Goal: Information Seeking & Learning: Learn about a topic

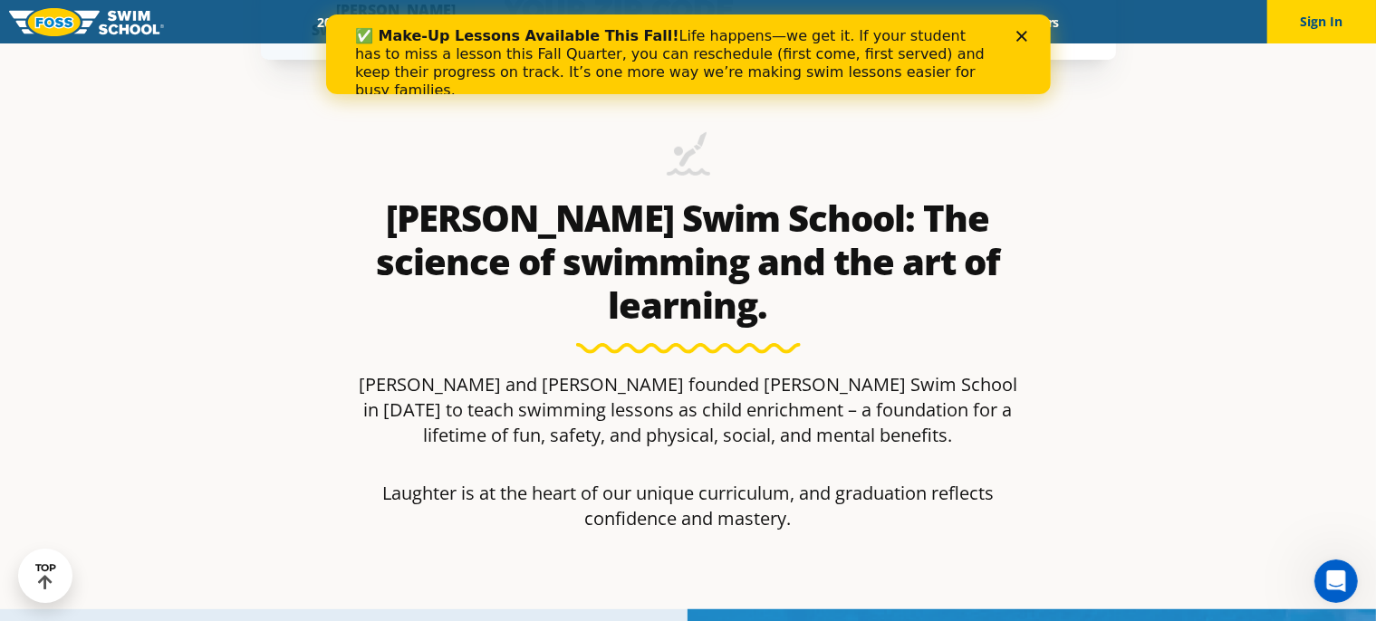
click at [1021, 34] on icon "Close" at bounding box center [1021, 36] width 11 height 11
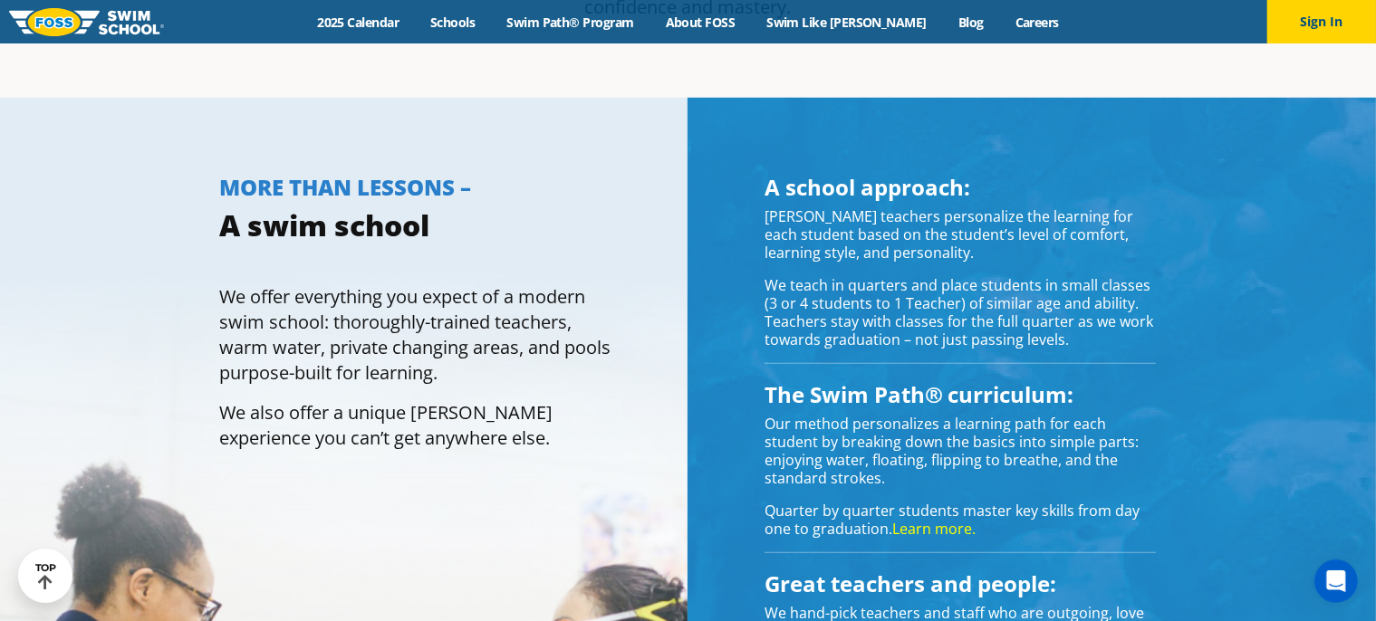
scroll to position [1268, 0]
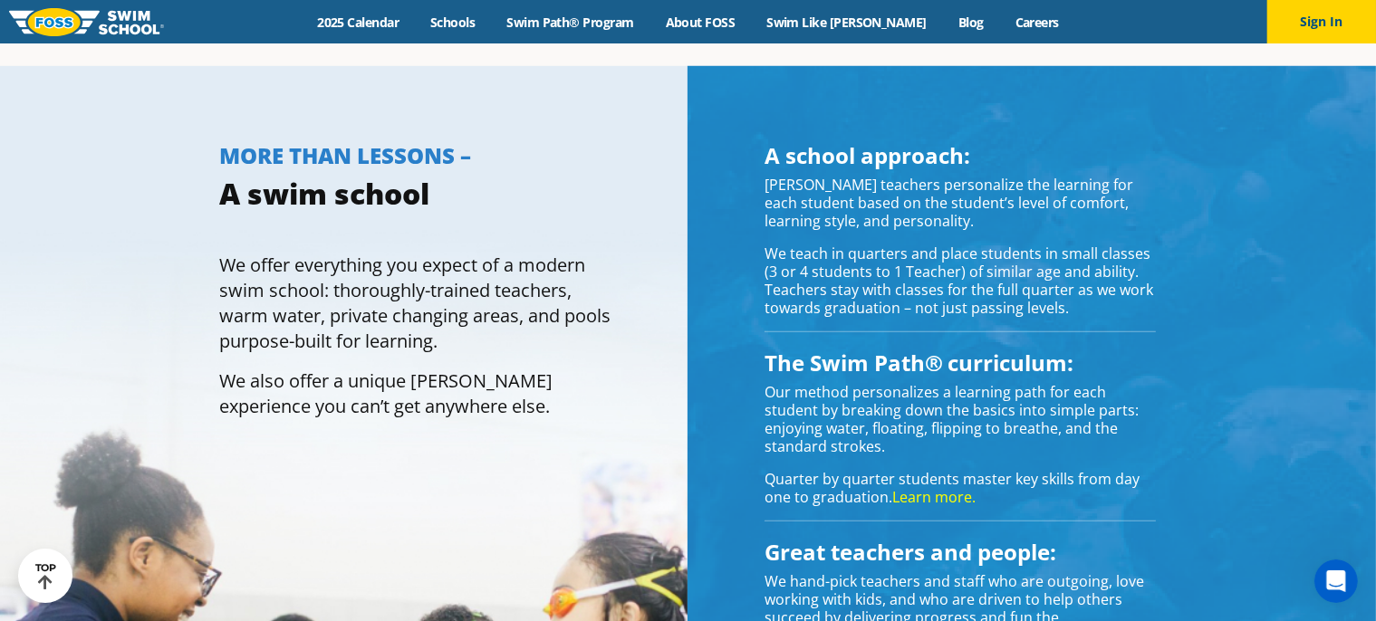
click at [936, 487] on link "Learn more." at bounding box center [933, 497] width 83 height 20
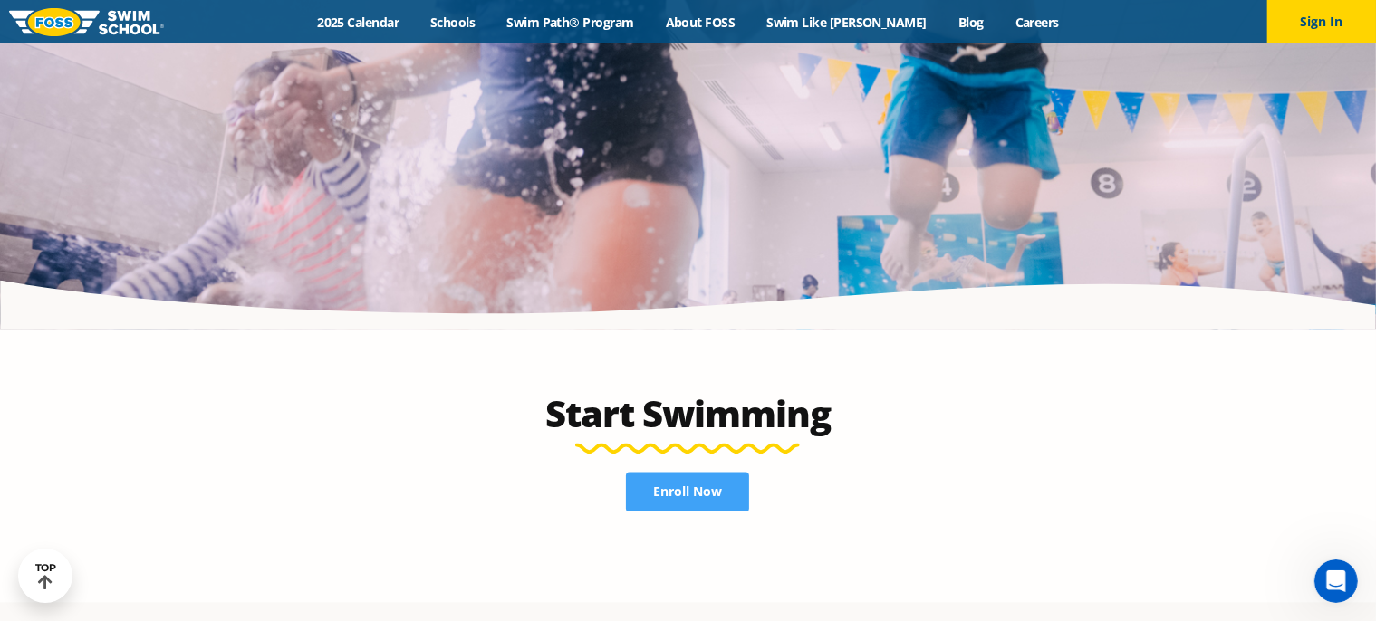
scroll to position [3986, 0]
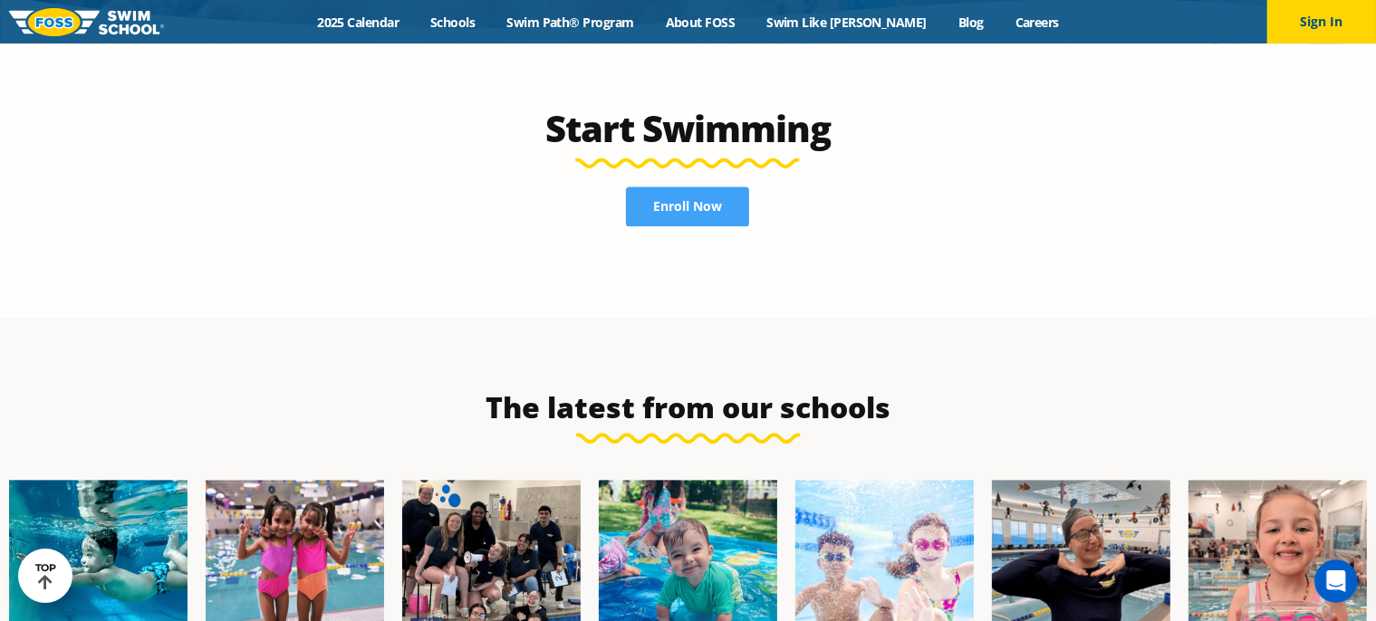
click at [59, 490] on img at bounding box center [98, 569] width 178 height 178
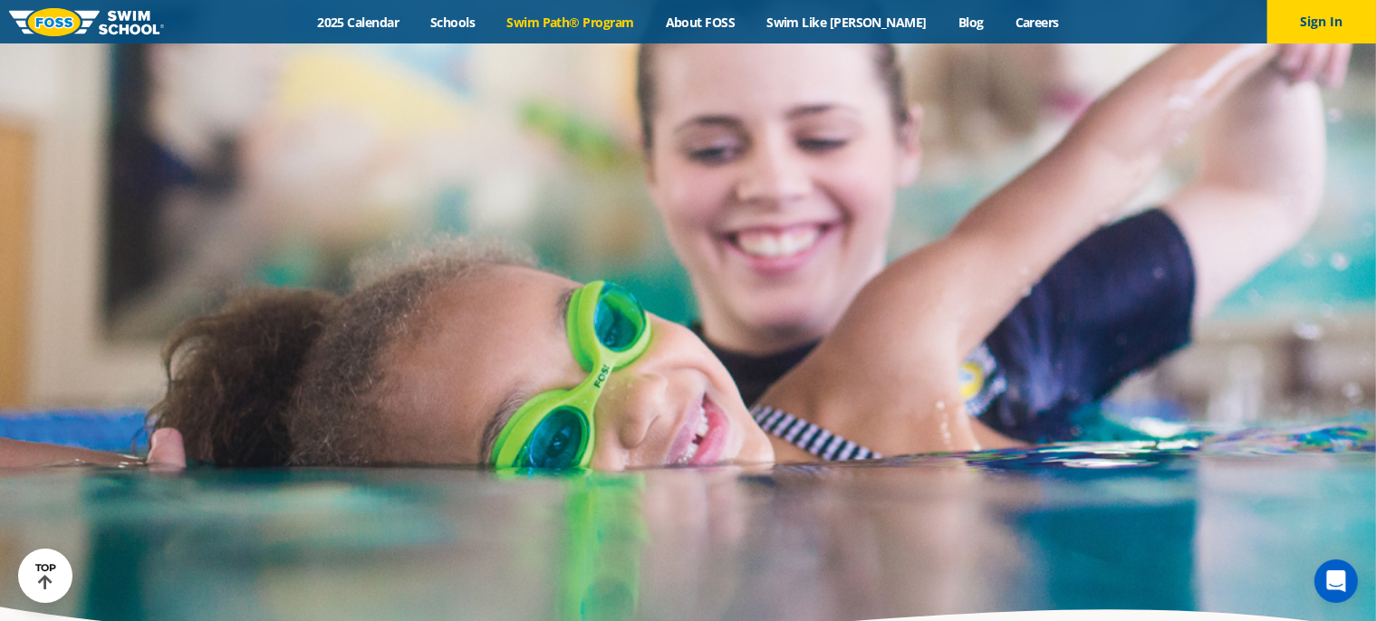
scroll to position [4258, 0]
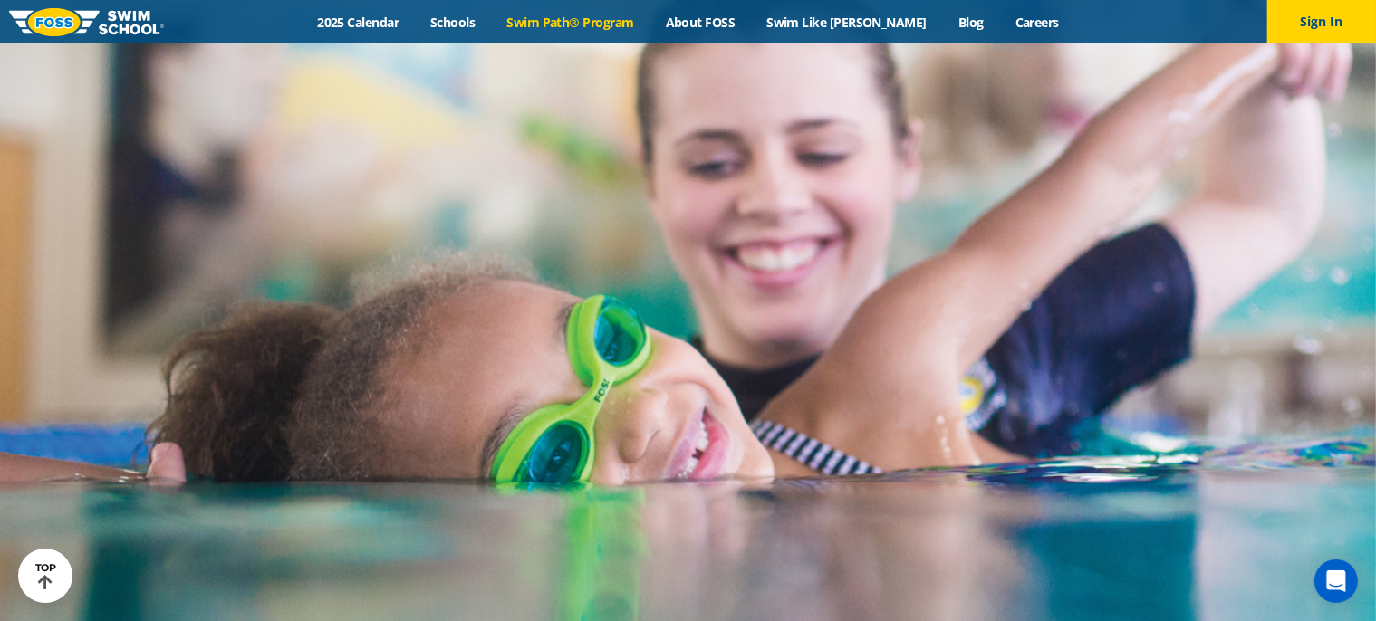
click at [875, 22] on link "Swim Like [PERSON_NAME]" at bounding box center [847, 22] width 192 height 17
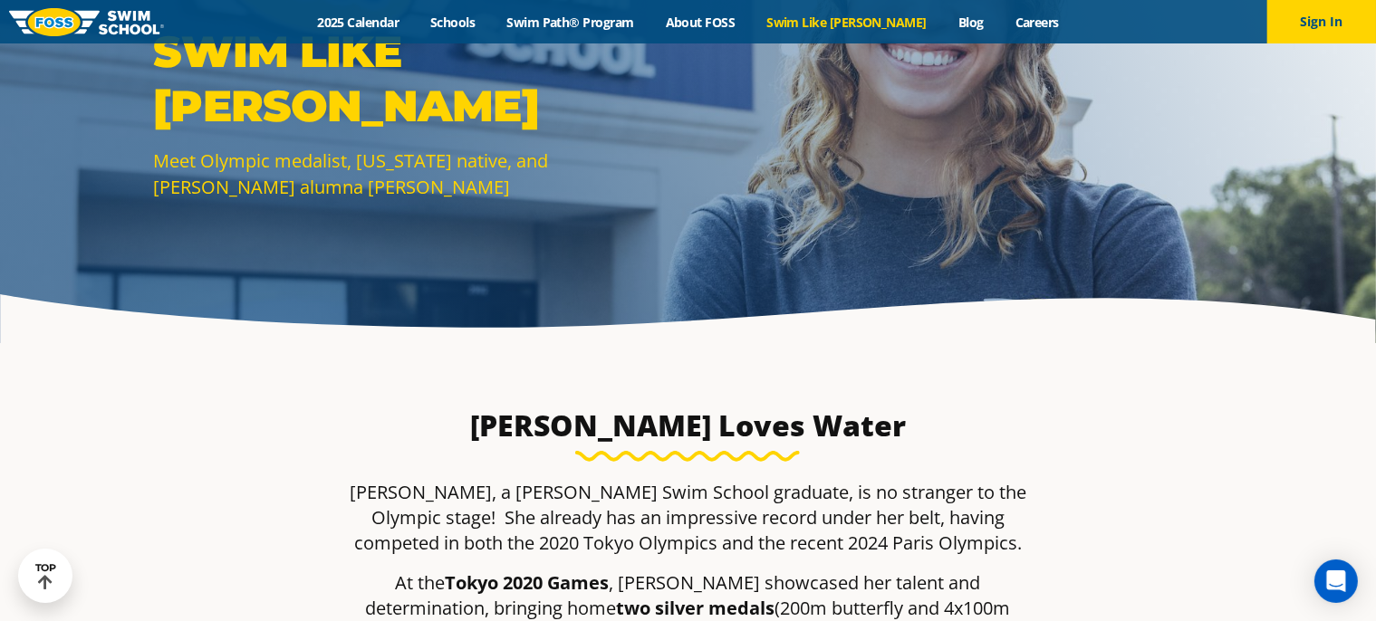
scroll to position [91, 0]
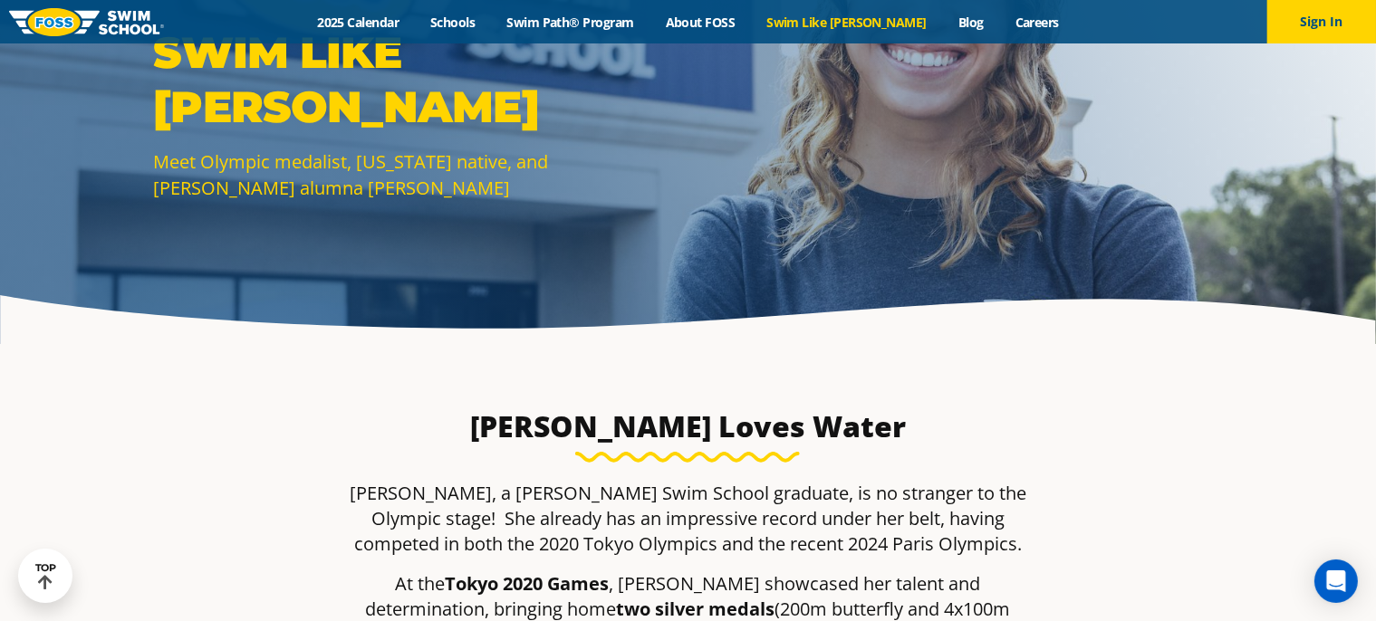
click at [384, 28] on link "2025 Calendar" at bounding box center [358, 22] width 113 height 17
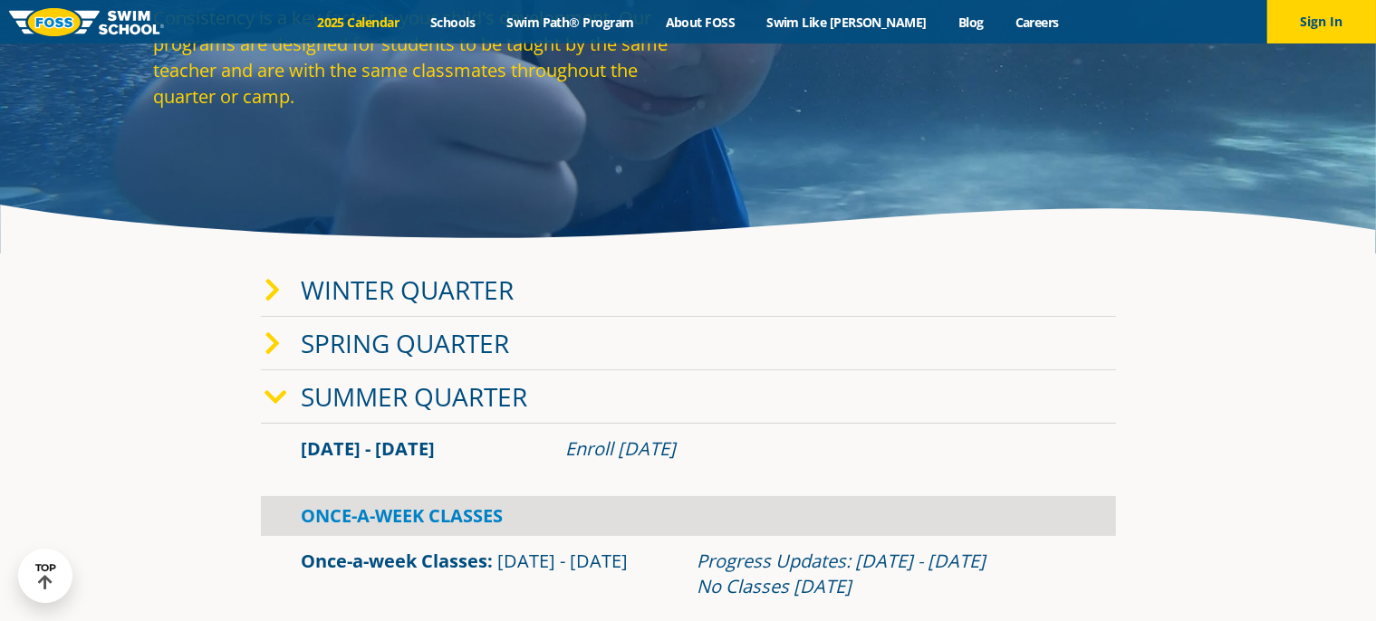
click at [264, 291] on div "Winter Quarter" at bounding box center [688, 290] width 855 height 53
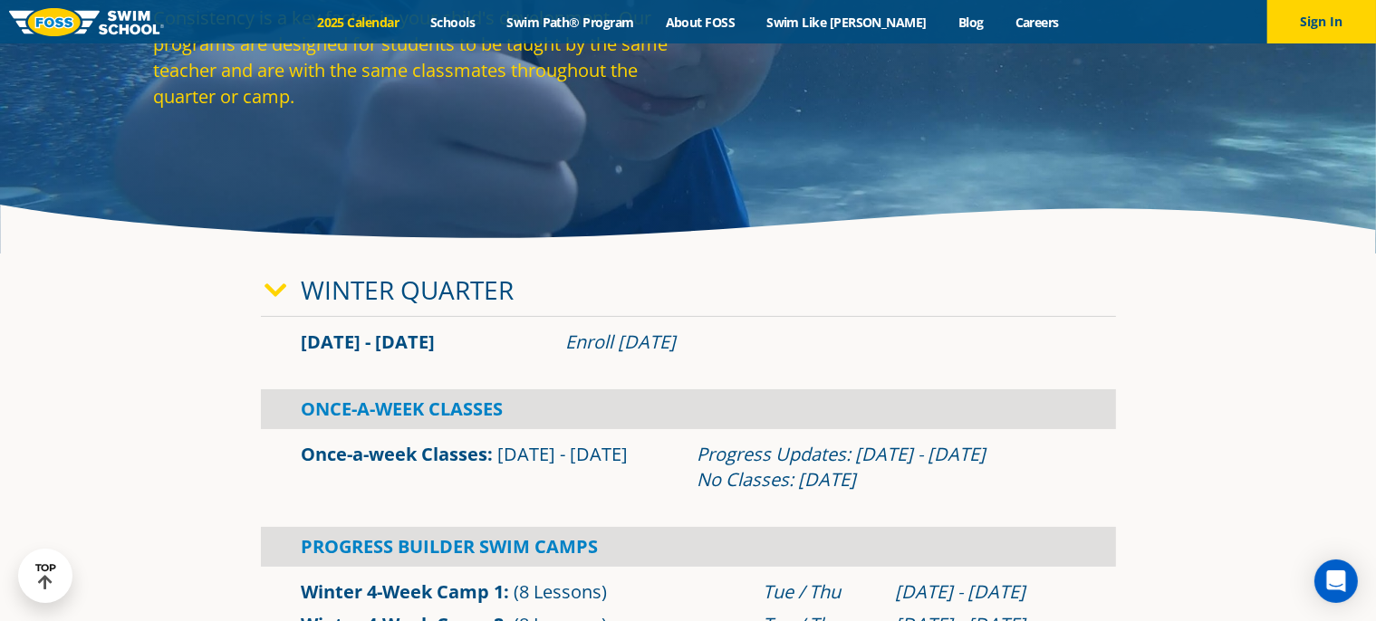
click at [282, 287] on icon at bounding box center [276, 290] width 23 height 25
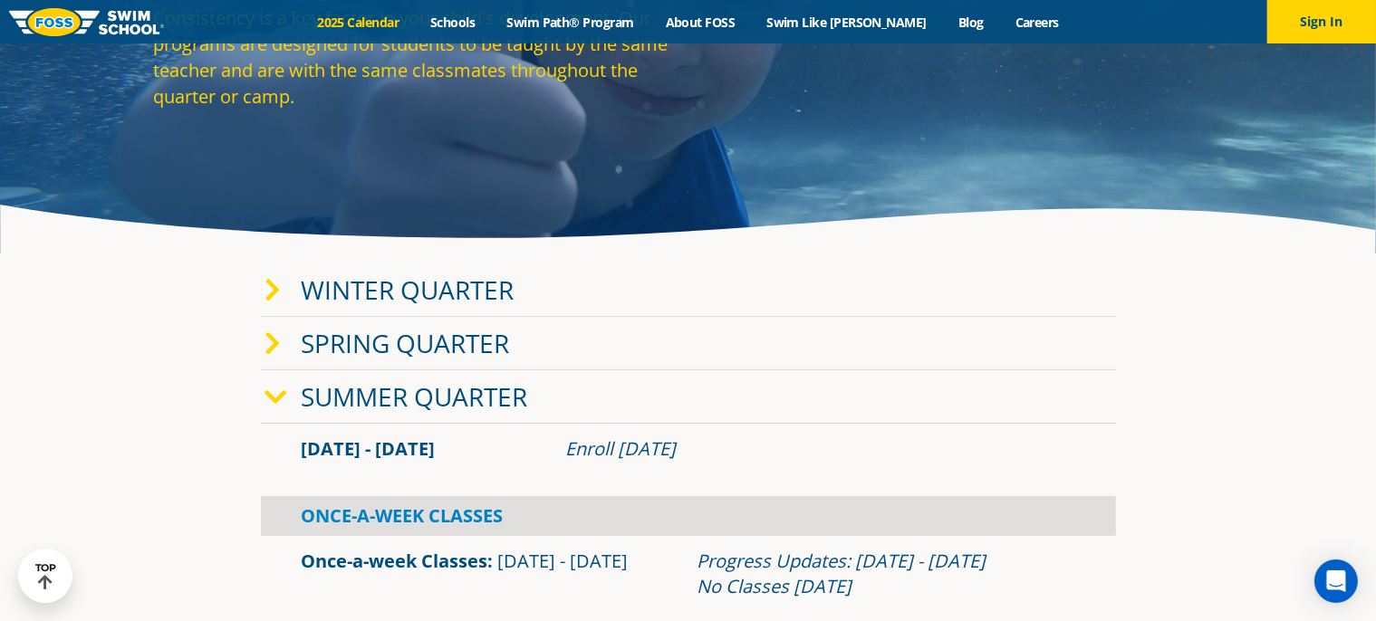
click at [280, 342] on icon at bounding box center [273, 344] width 16 height 25
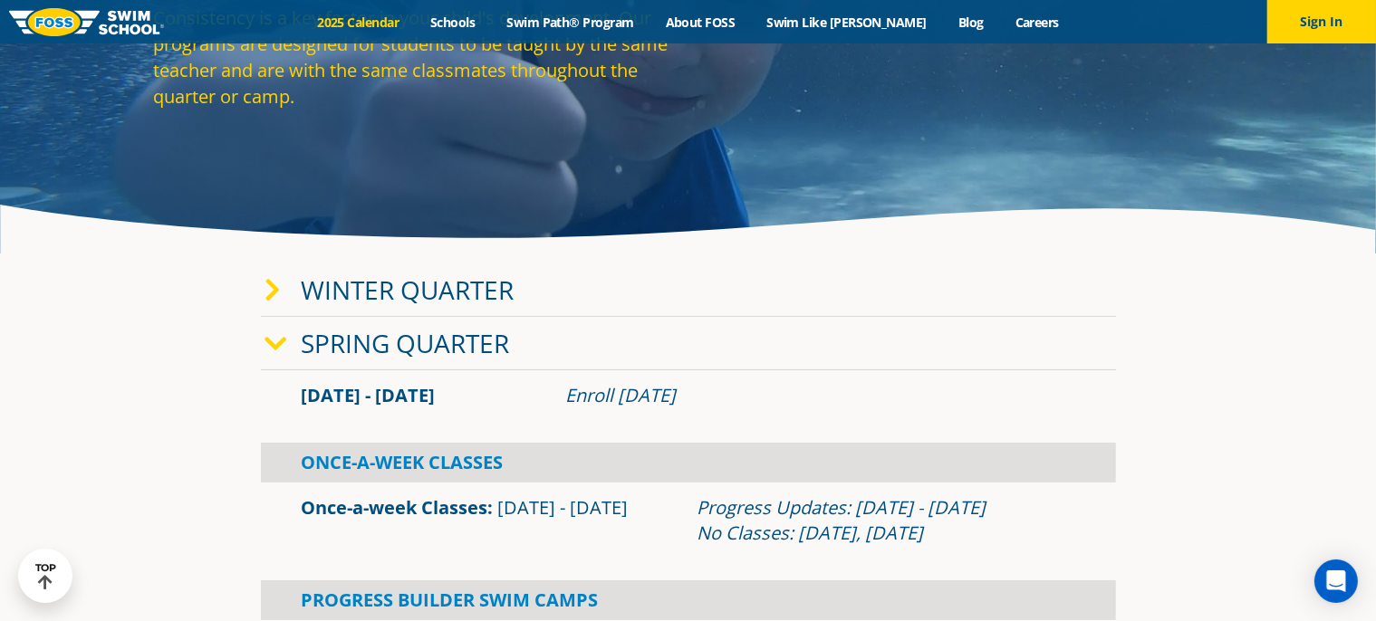
click at [277, 342] on icon at bounding box center [276, 344] width 23 height 25
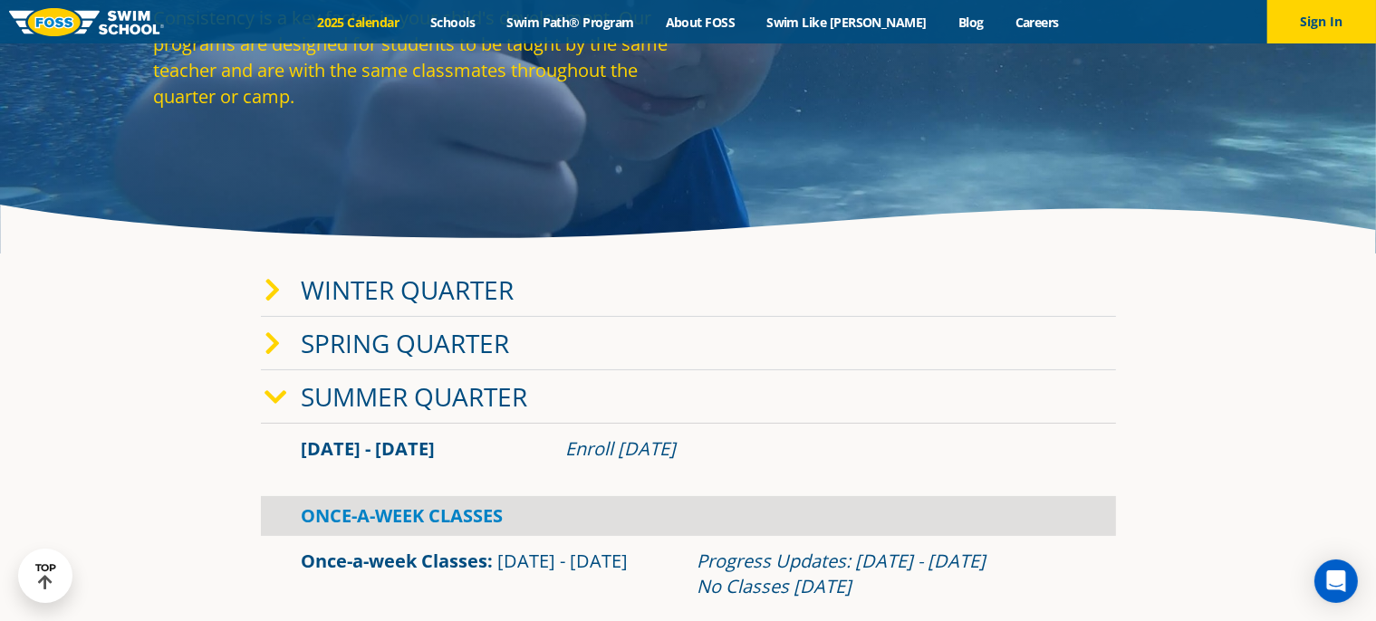
click at [274, 400] on icon at bounding box center [276, 397] width 23 height 25
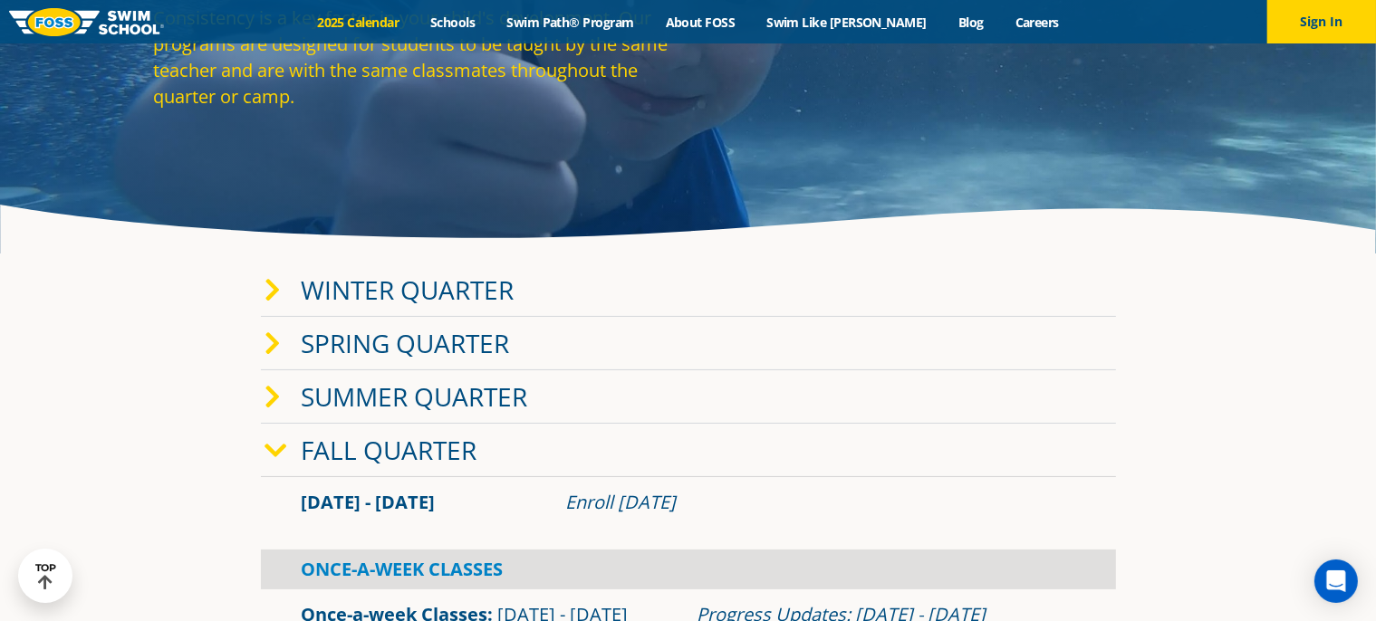
click at [270, 394] on icon at bounding box center [273, 397] width 16 height 25
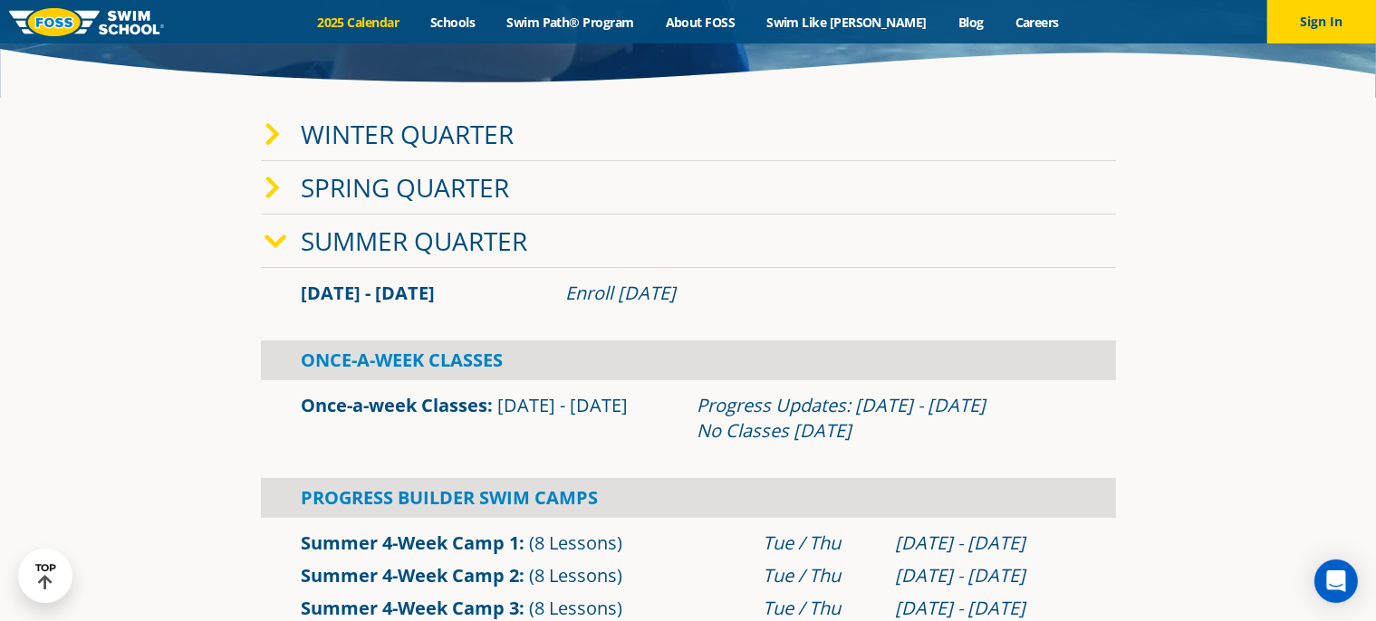
scroll to position [362, 0]
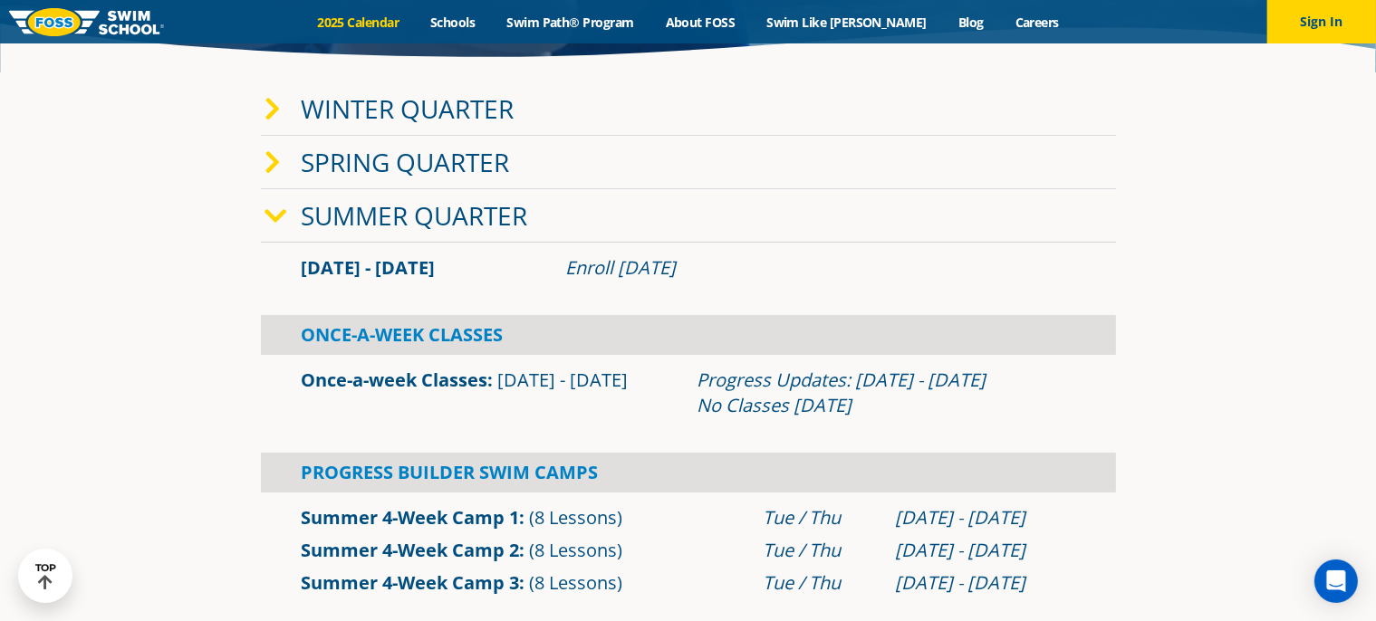
click at [274, 211] on icon at bounding box center [276, 216] width 23 height 25
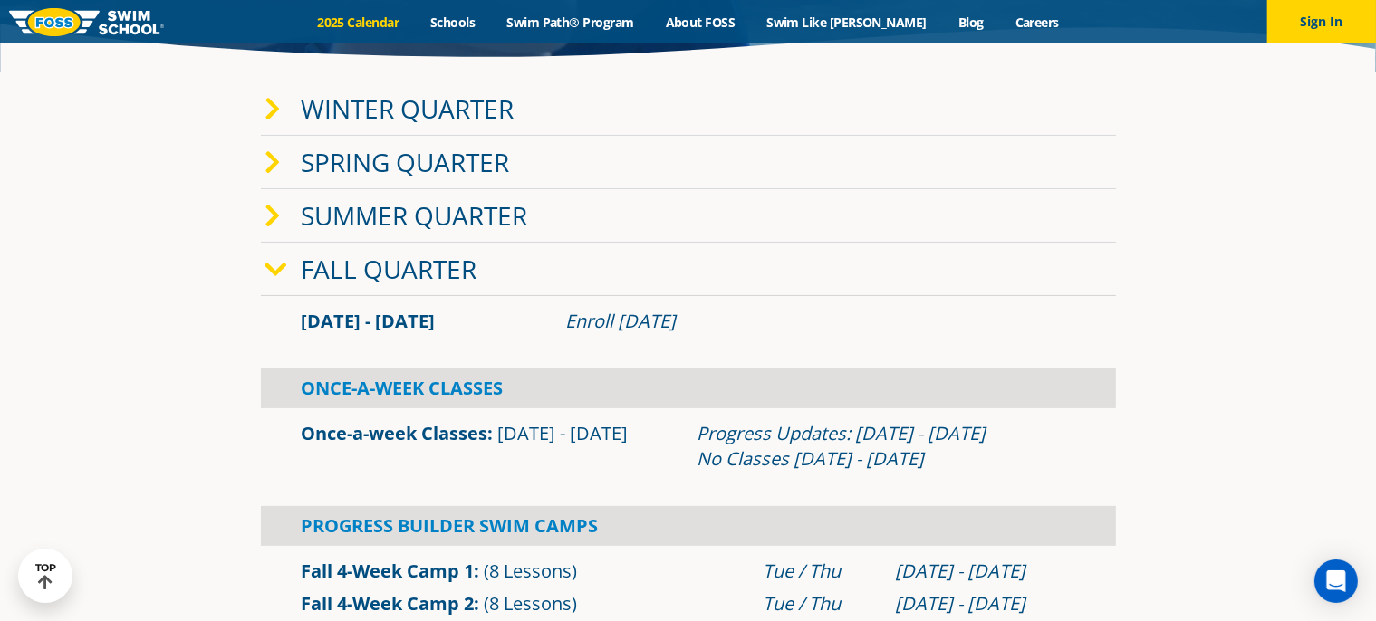
click at [277, 270] on icon at bounding box center [276, 269] width 23 height 25
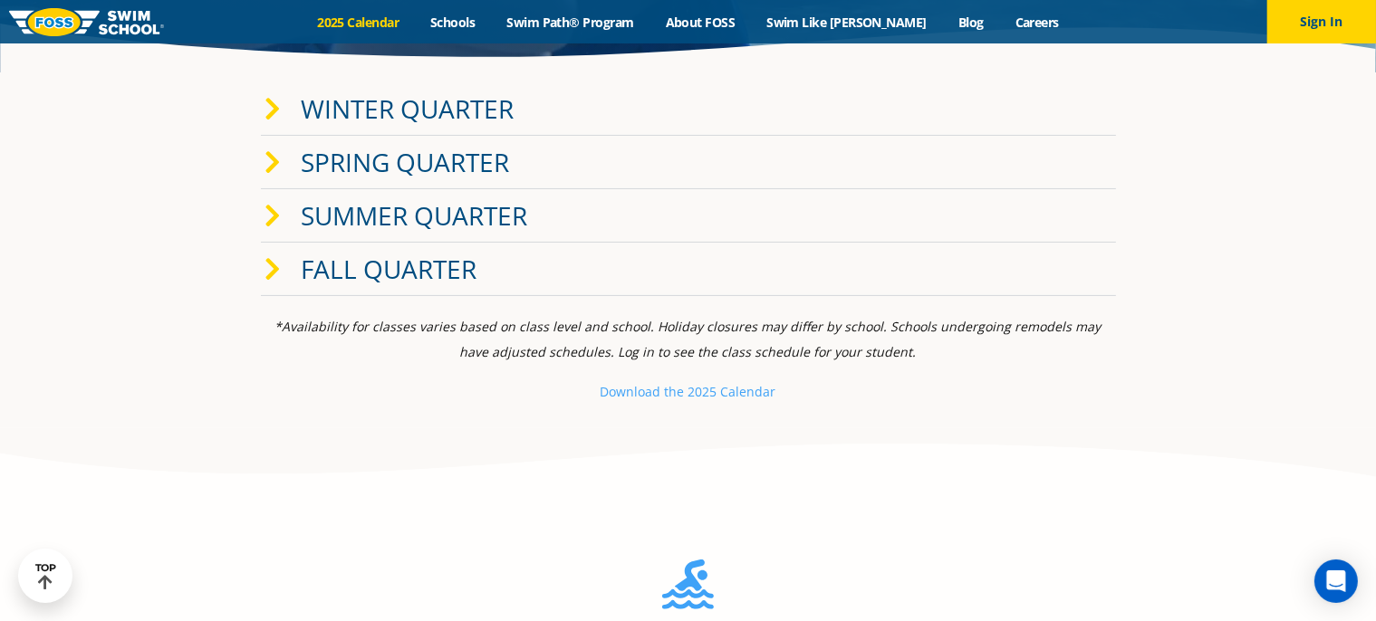
click at [277, 270] on icon at bounding box center [273, 269] width 16 height 25
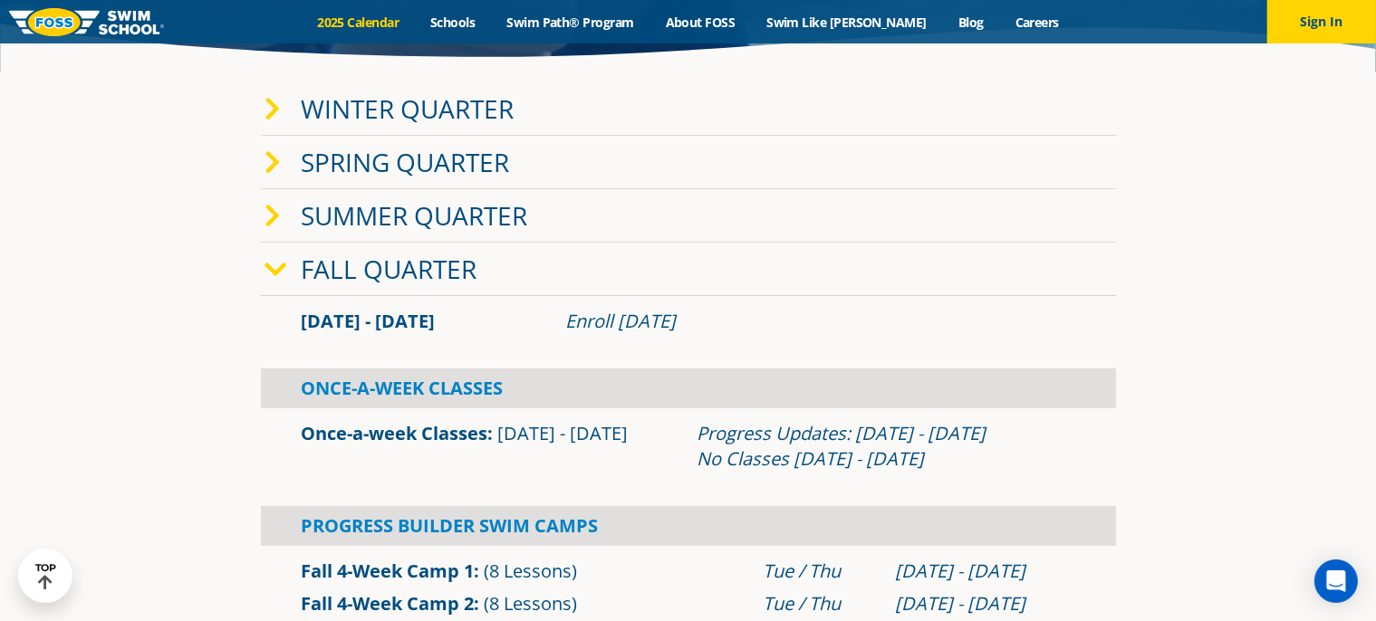
click at [276, 270] on icon at bounding box center [276, 269] width 23 height 25
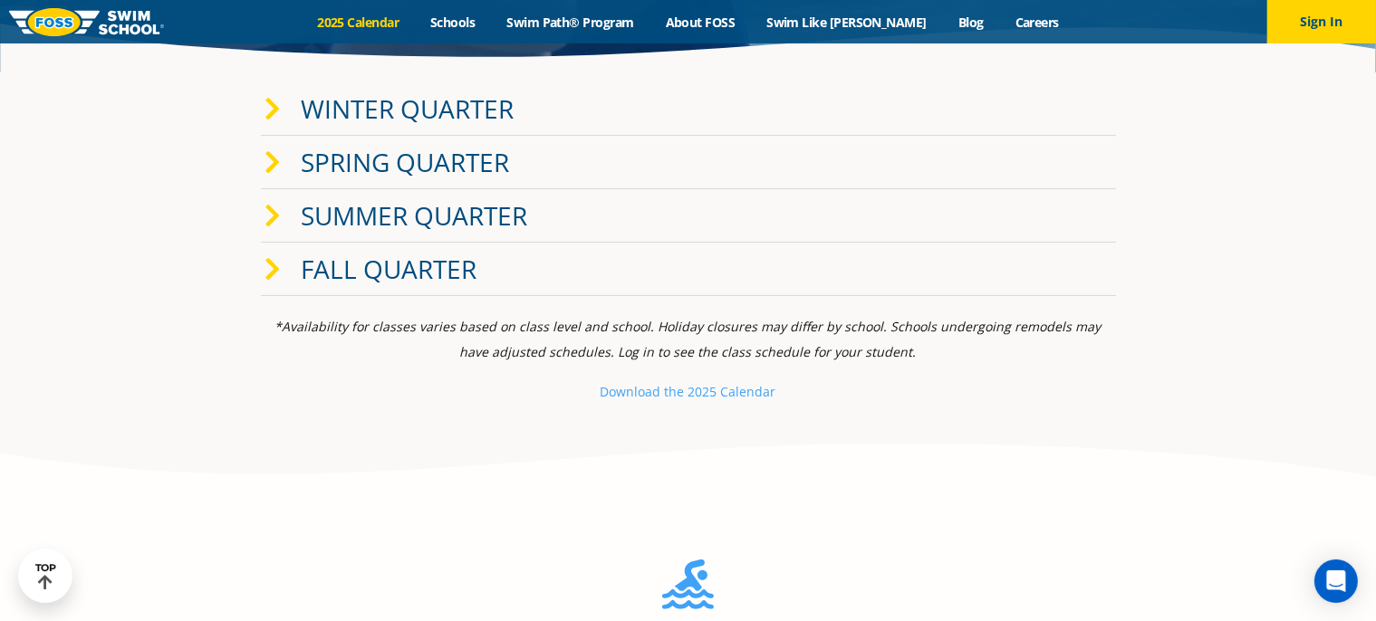
click at [279, 223] on icon at bounding box center [273, 216] width 16 height 25
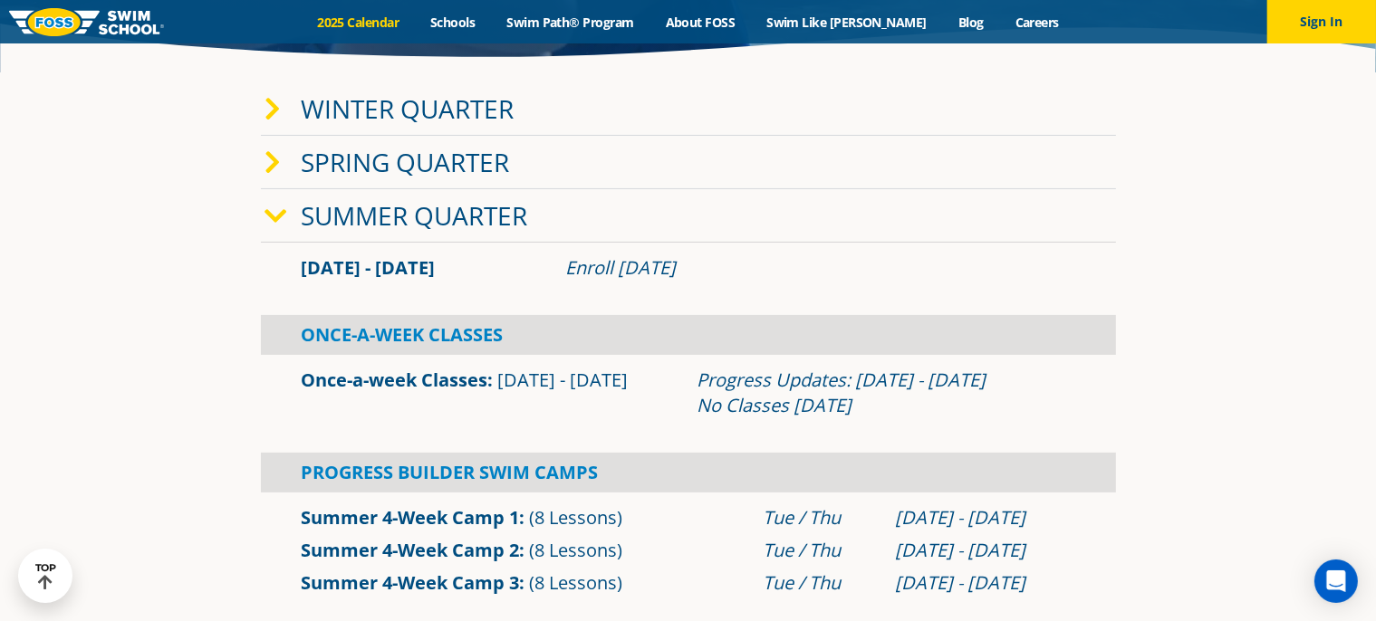
click at [274, 217] on icon at bounding box center [276, 216] width 23 height 25
